Goal: Check status: Check status

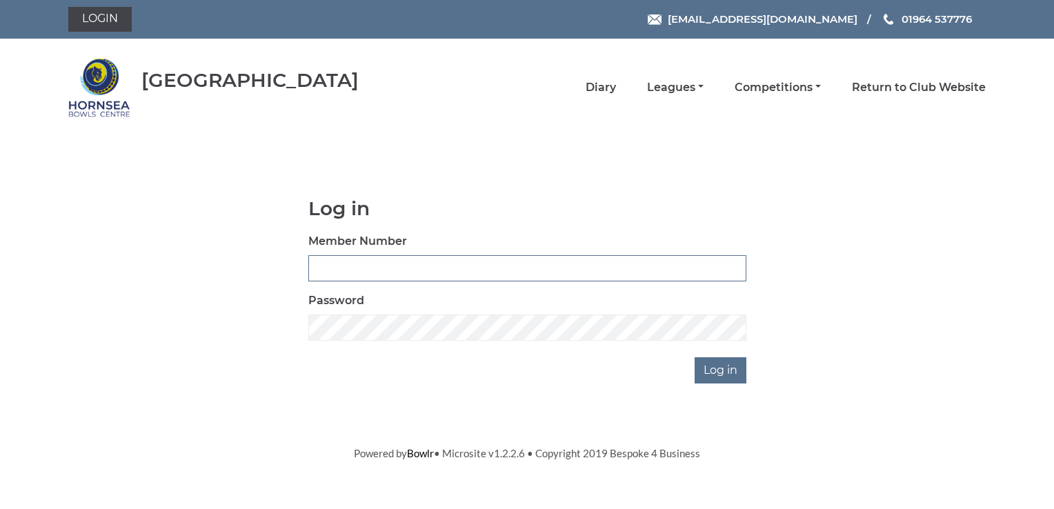
click at [377, 267] on input "Member Number" at bounding box center [527, 268] width 438 height 26
type input "0968"
click at [715, 368] on input "Log in" at bounding box center [721, 370] width 52 height 26
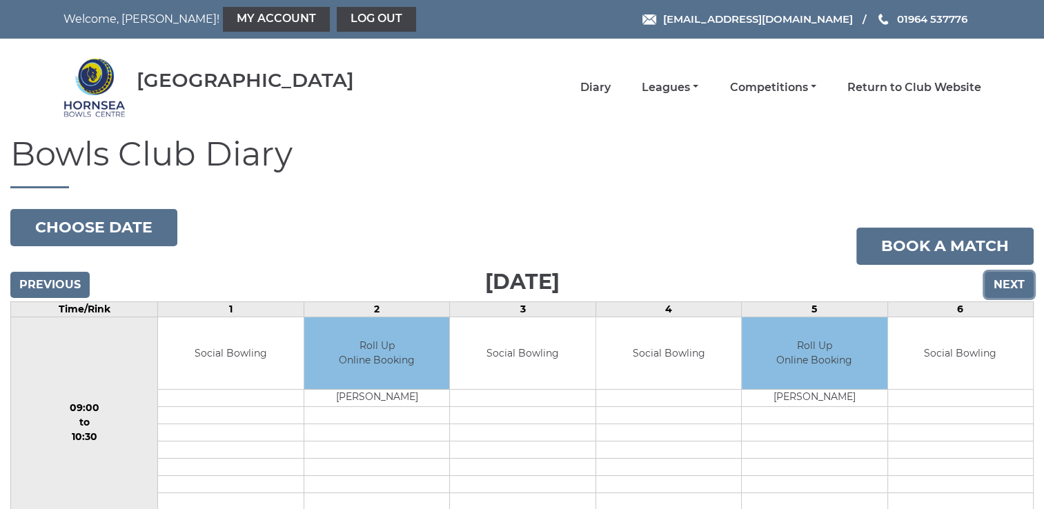
click at [1005, 279] on input "Next" at bounding box center [1009, 285] width 49 height 26
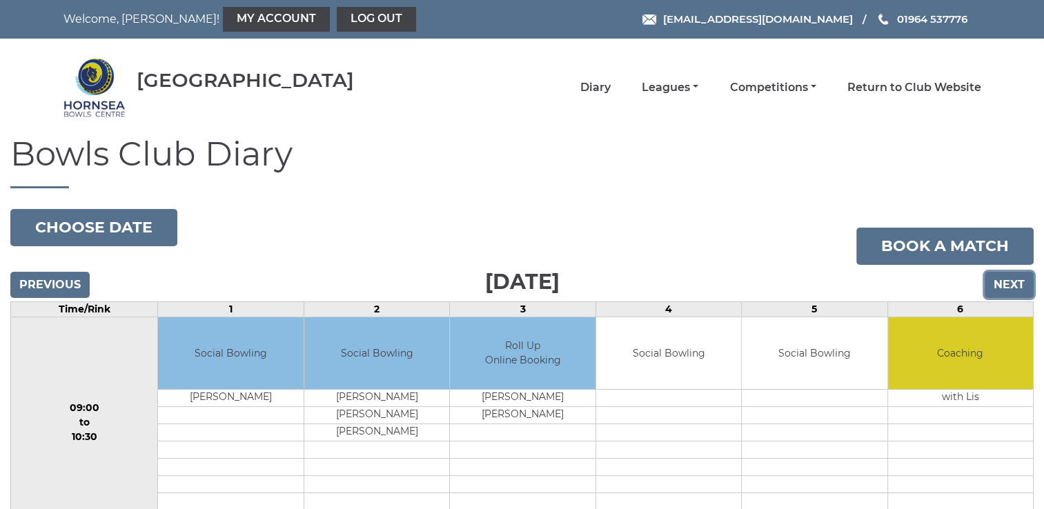
click at [1010, 284] on input "Next" at bounding box center [1009, 285] width 49 height 26
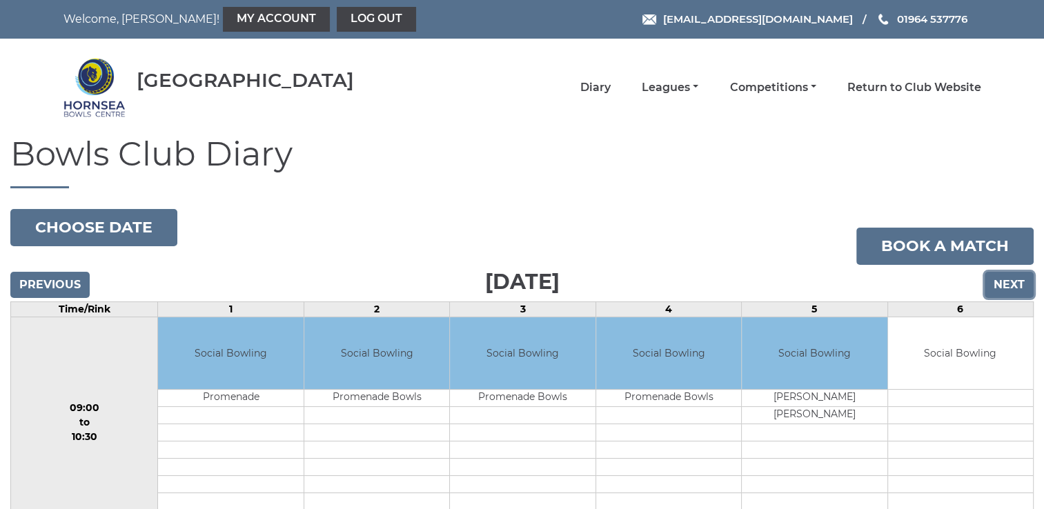
click at [1010, 284] on input "Next" at bounding box center [1009, 285] width 49 height 26
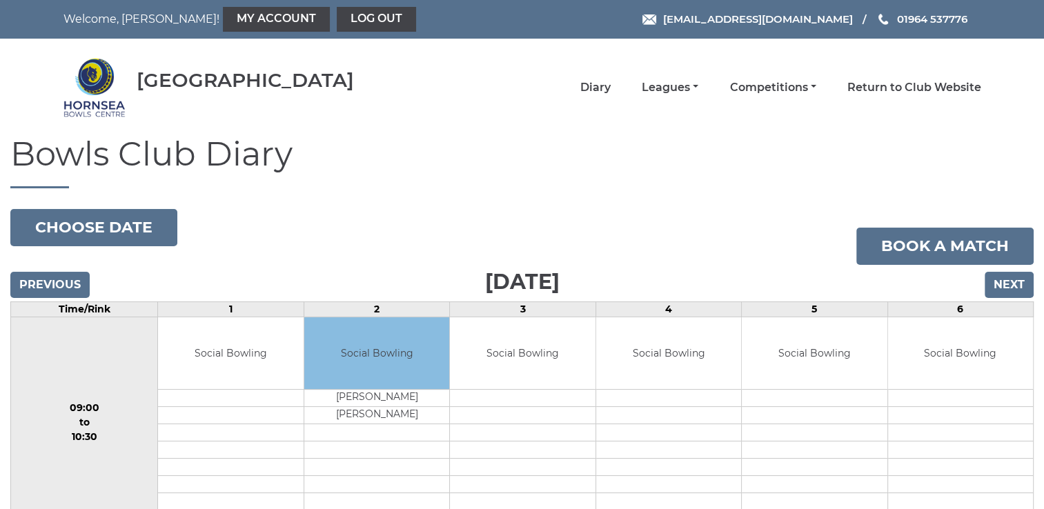
click at [855, 178] on h1 "Bowls Club Diary" at bounding box center [521, 162] width 1023 height 52
click at [337, 23] on link "Log out" at bounding box center [376, 19] width 79 height 25
